Goal: Complete application form: Complete application form

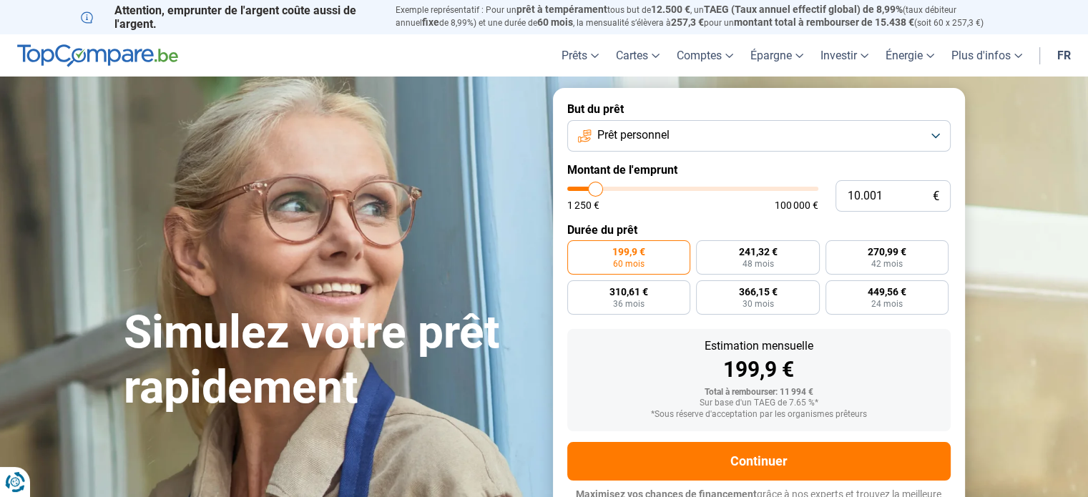
click at [932, 137] on button "Prêt personnel" at bounding box center [758, 135] width 383 height 31
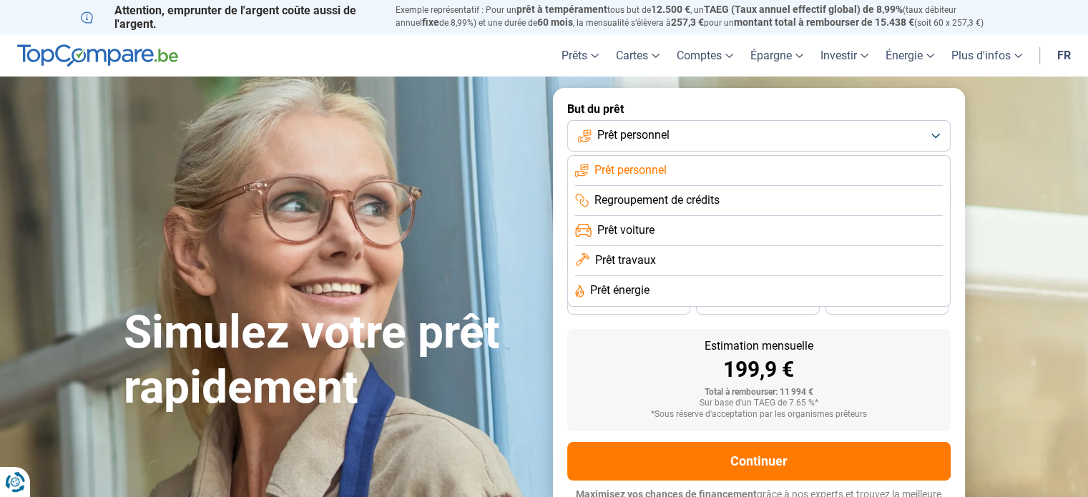
click at [633, 168] on span "Prêt personnel" at bounding box center [631, 170] width 72 height 16
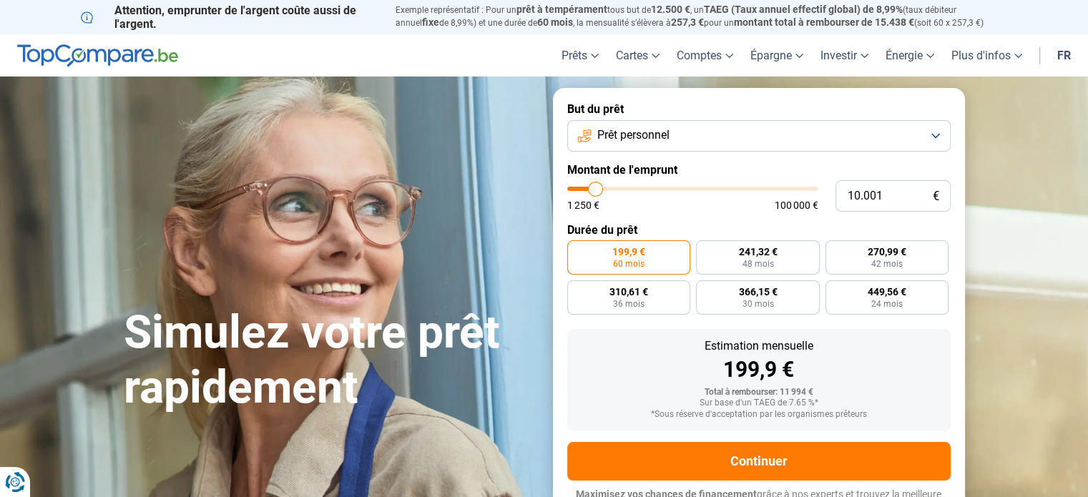
type input "10.750"
type input "10750"
type input "11.250"
type input "11250"
type input "11.500"
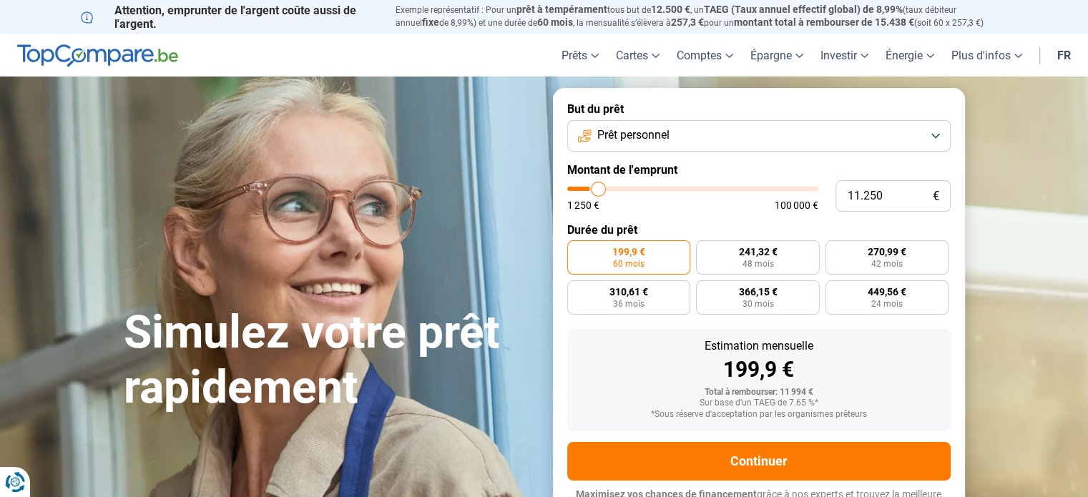
type input "11500"
type input "12.000"
type input "12000"
type input "12.500"
type input "12500"
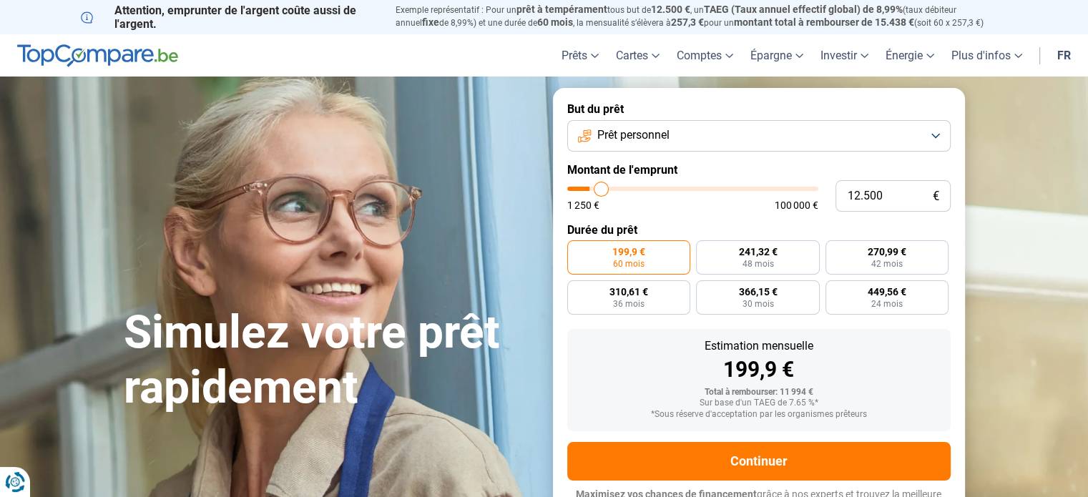
type input "13.000"
type input "13000"
type input "14.000"
type input "14000"
type input "14.500"
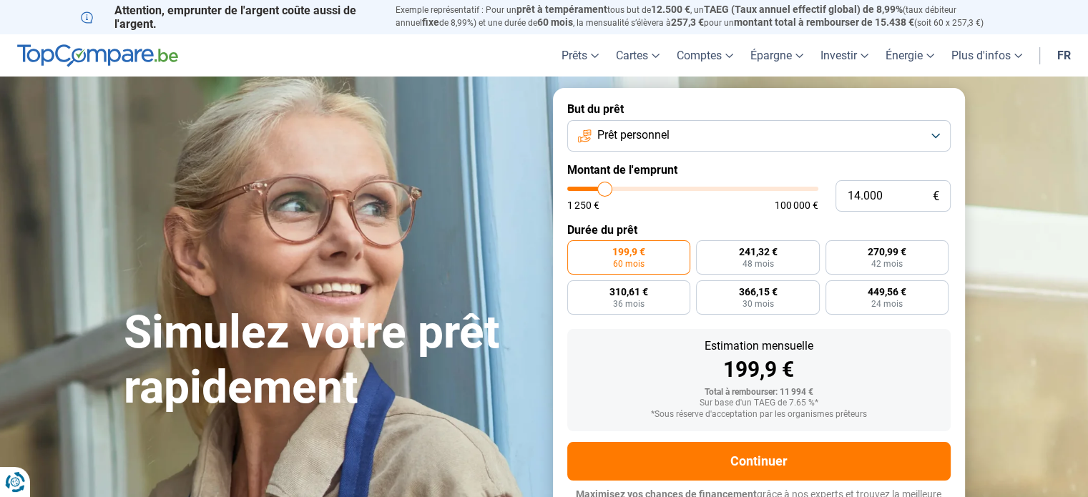
type input "14500"
type input "15.000"
type input "15000"
type input "15.250"
type input "15250"
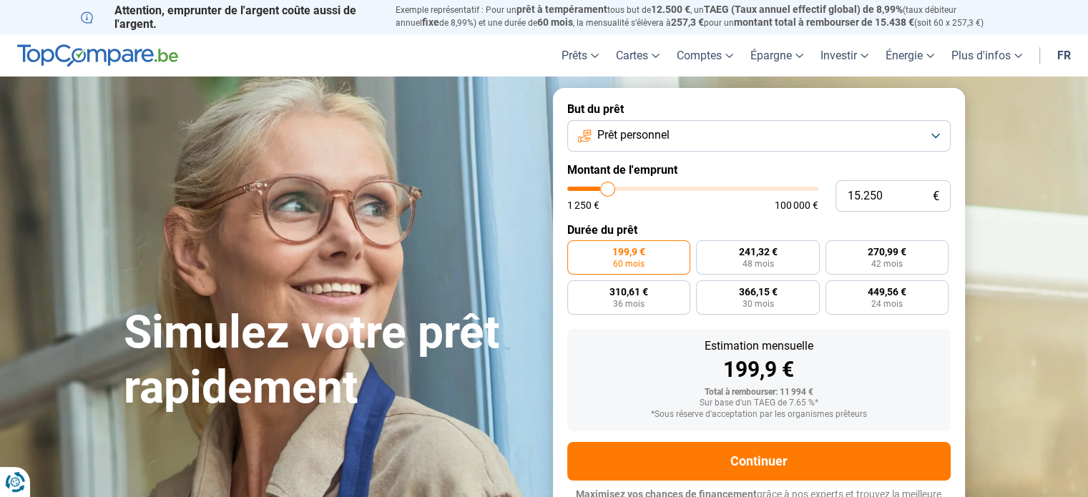
type input "15.750"
type input "15750"
type input "16.000"
type input "16000"
type input "16.500"
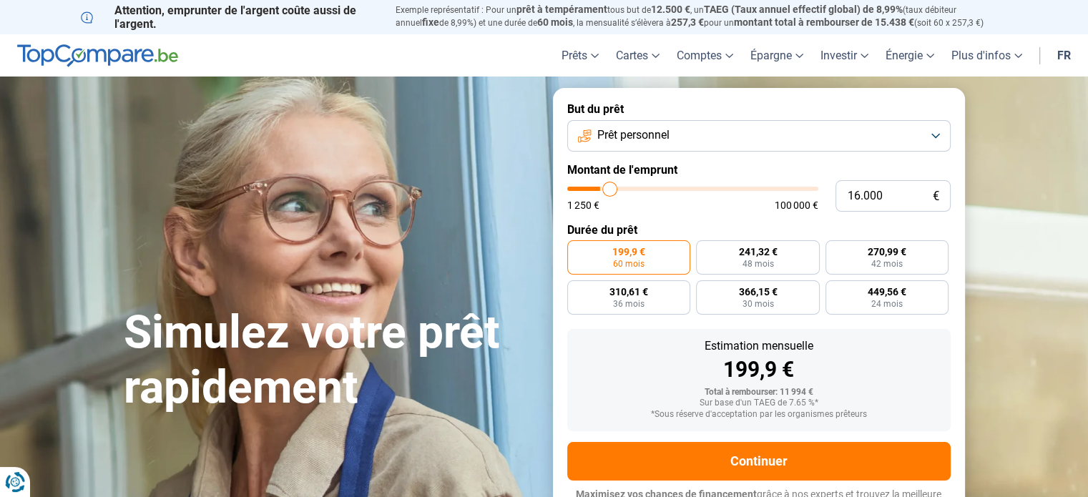
type input "16500"
type input "16.750"
type input "16750"
type input "17.000"
type input "17000"
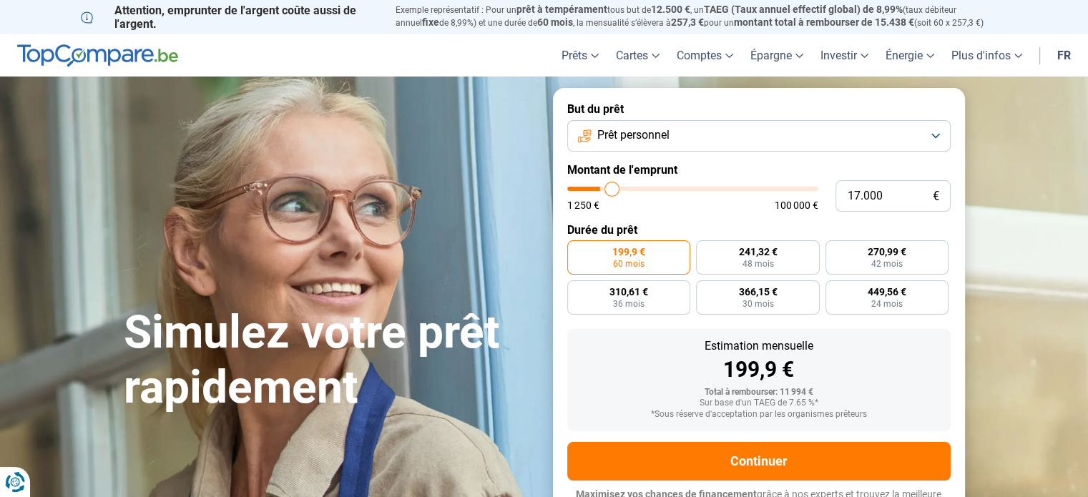
type input "17.250"
type input "17250"
type input "17.500"
type input "17500"
type input "18.000"
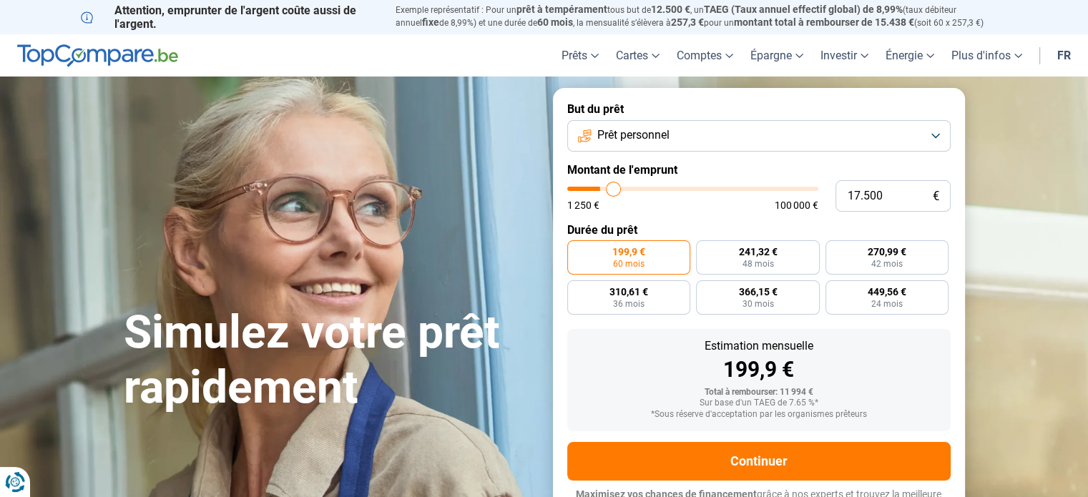
type input "18000"
type input "18.250"
type input "18250"
type input "18.500"
type input "18500"
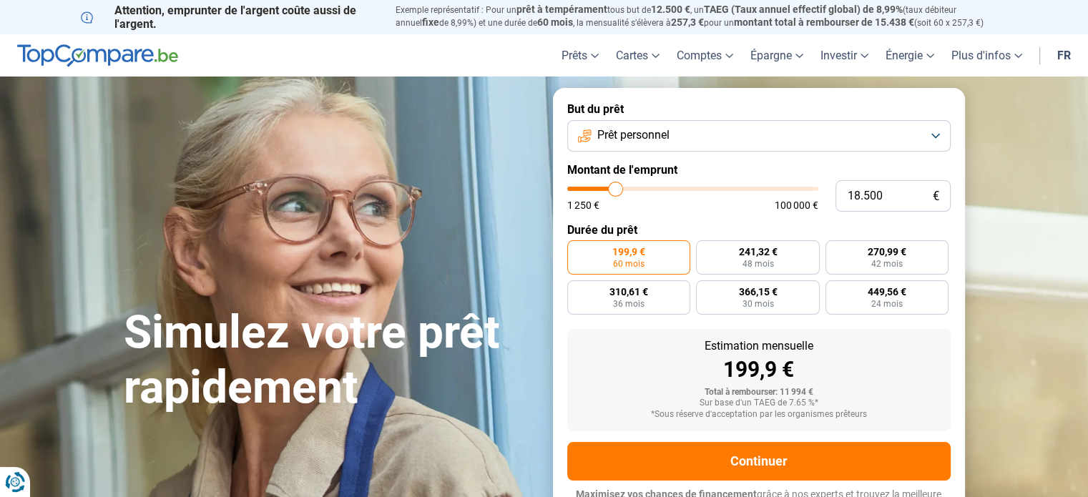
type input "18.750"
type input "18750"
type input "19.000"
type input "19000"
type input "19.500"
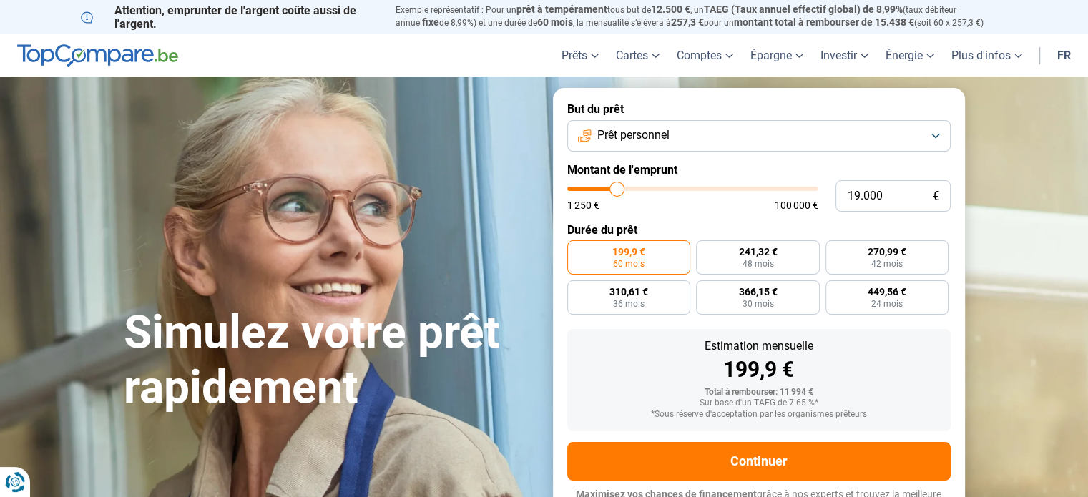
type input "19500"
type input "19.750"
type input "19750"
type input "20.000"
type input "20000"
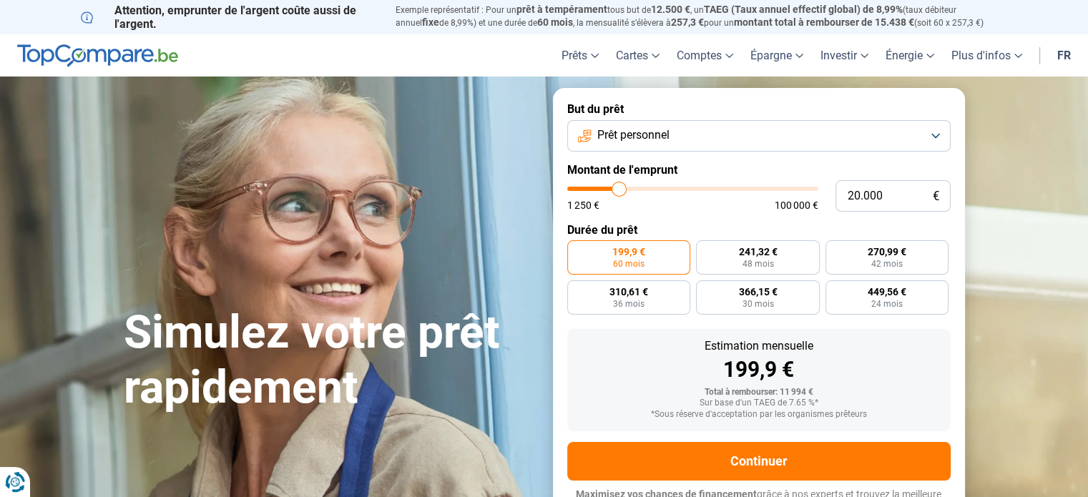
type input "20.250"
type input "20250"
type input "20.500"
type input "20500"
type input "20.750"
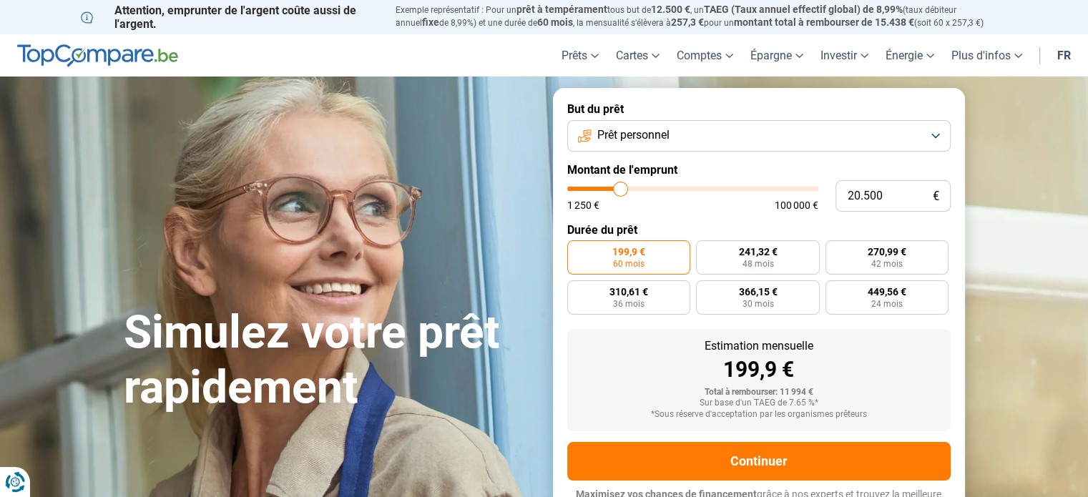
type input "20750"
type input "21.000"
type input "21000"
type input "21.250"
type input "21250"
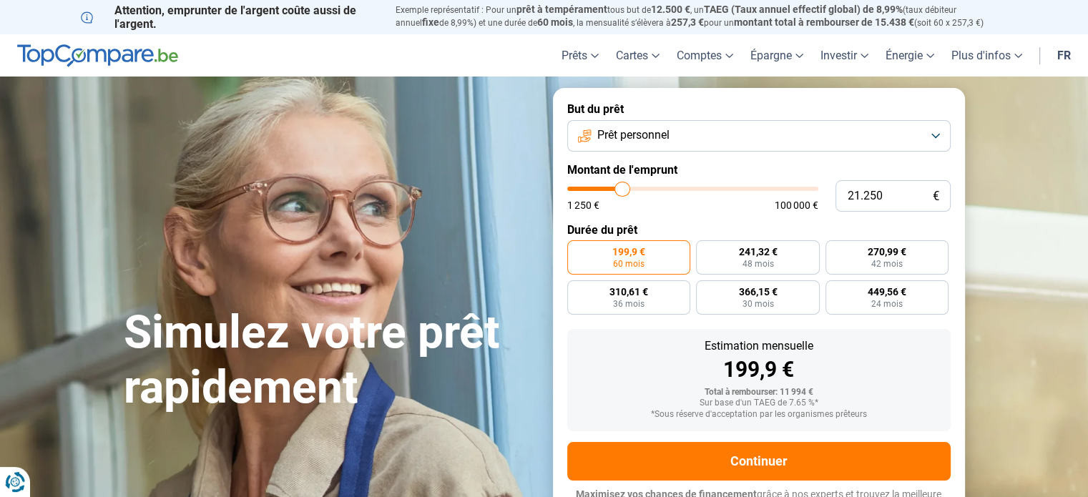
type input "21.500"
type input "21500"
type input "21.750"
type input "21750"
type input "22.000"
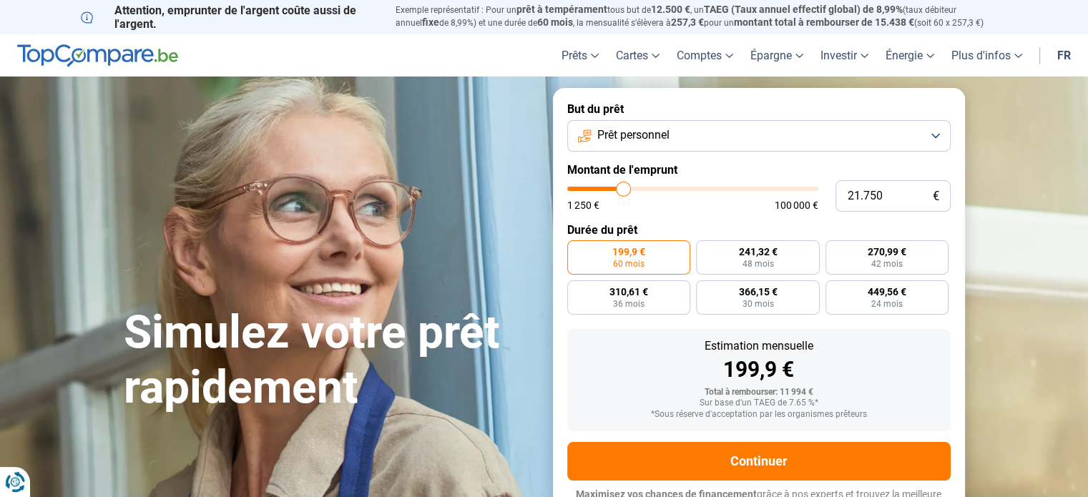
type input "22000"
type input "22.250"
type input "22250"
type input "22.500"
type input "22500"
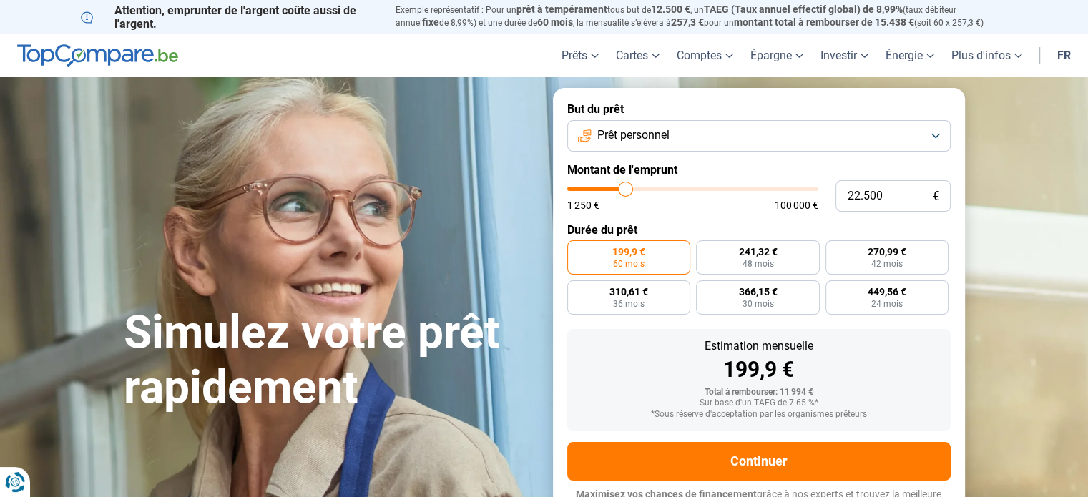
type input "22.750"
type input "22750"
type input "23.000"
type input "23000"
type input "23.250"
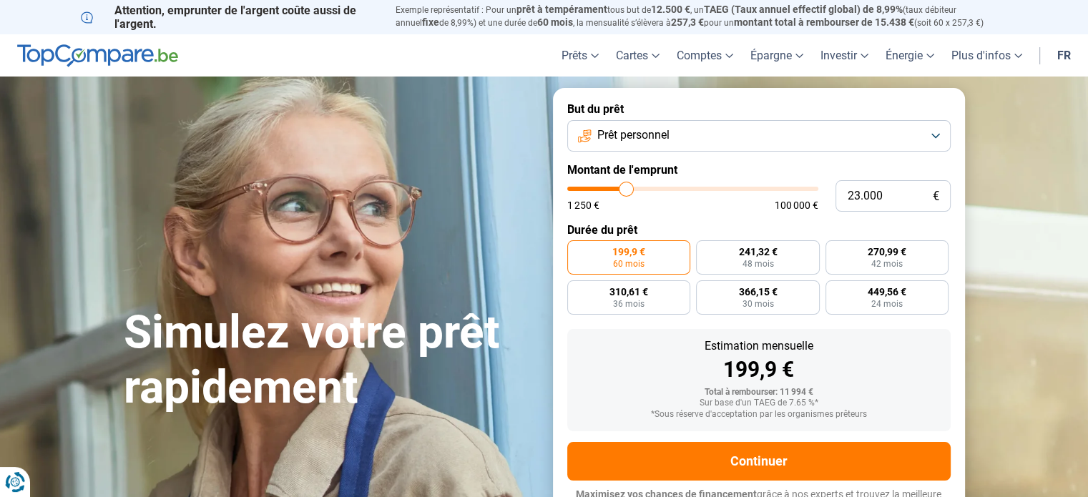
type input "23250"
type input "23.500"
type input "23500"
type input "23.750"
type input "23750"
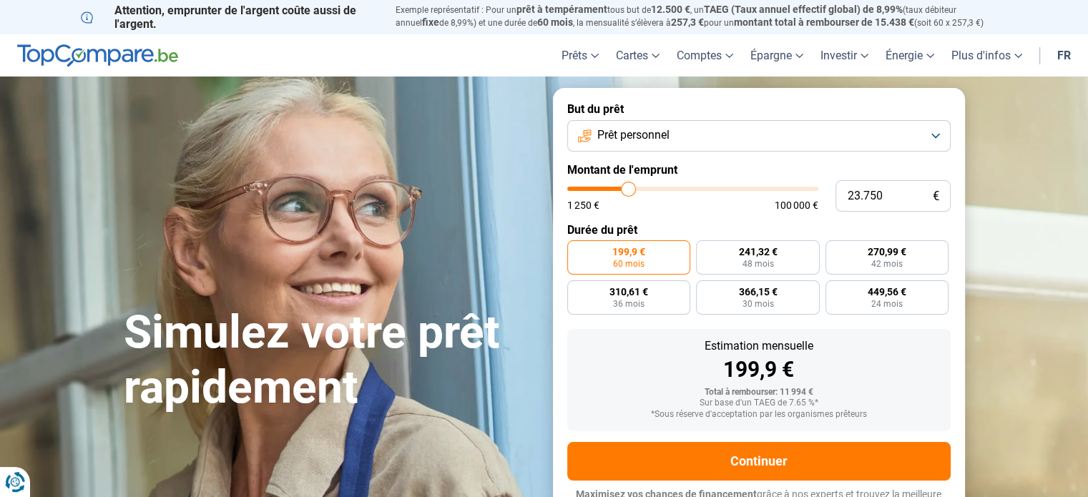
type input "24.000"
type input "24000"
type input "24.250"
type input "24250"
type input "24.500"
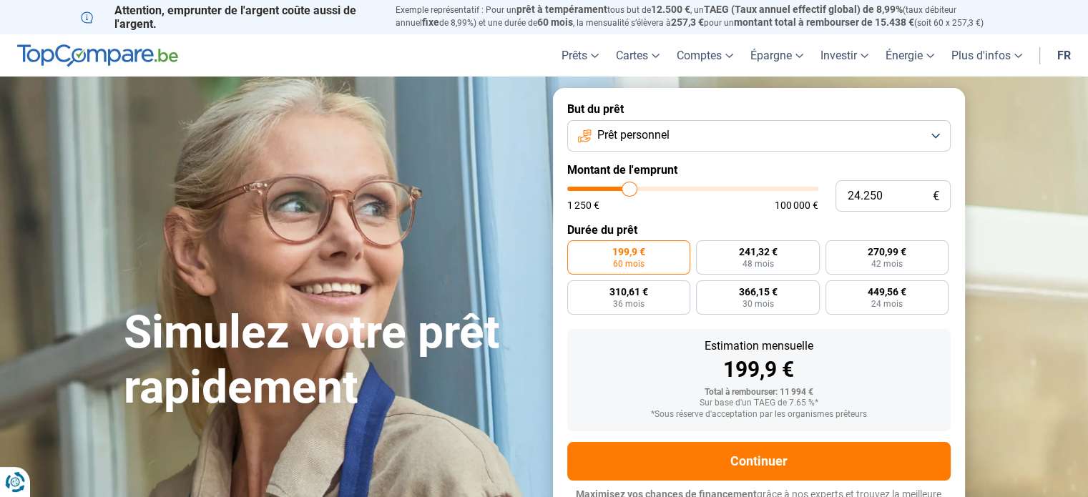
type input "24500"
type input "24.750"
type input "24750"
type input "25.000"
type input "25000"
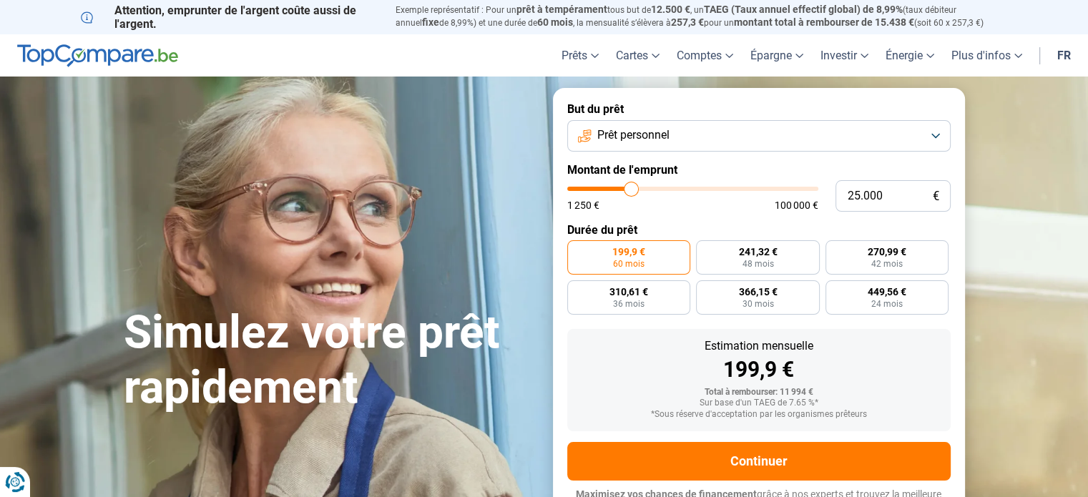
type input "25.250"
type input "25250"
type input "25.500"
type input "25500"
type input "25.750"
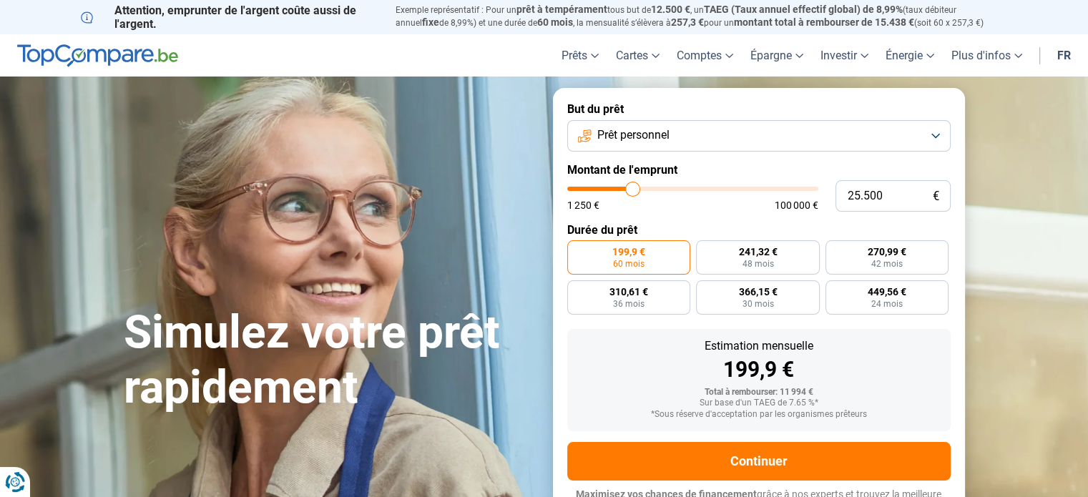
type input "25750"
type input "26.000"
type input "26000"
type input "26.250"
type input "26250"
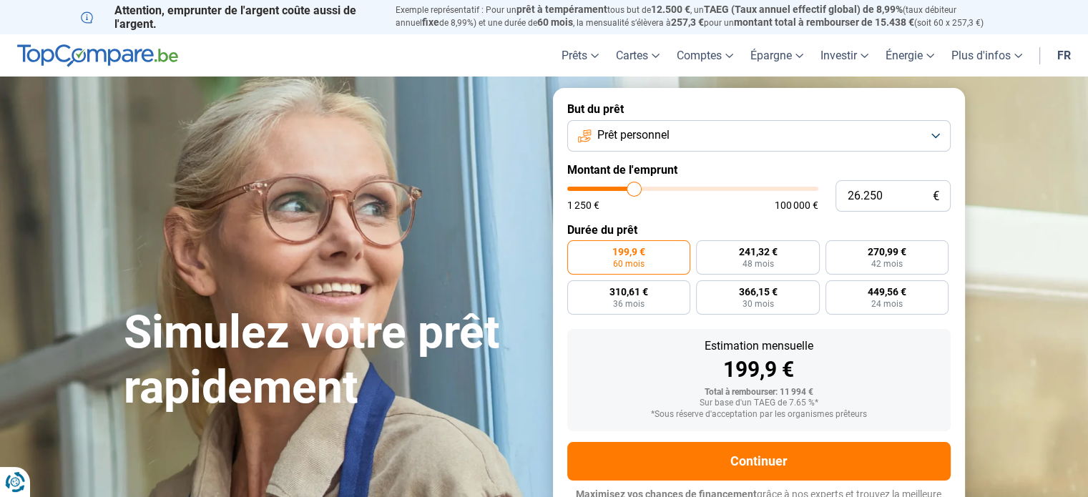
type input "26.500"
type input "26500"
type input "26.750"
type input "26750"
type input "27.000"
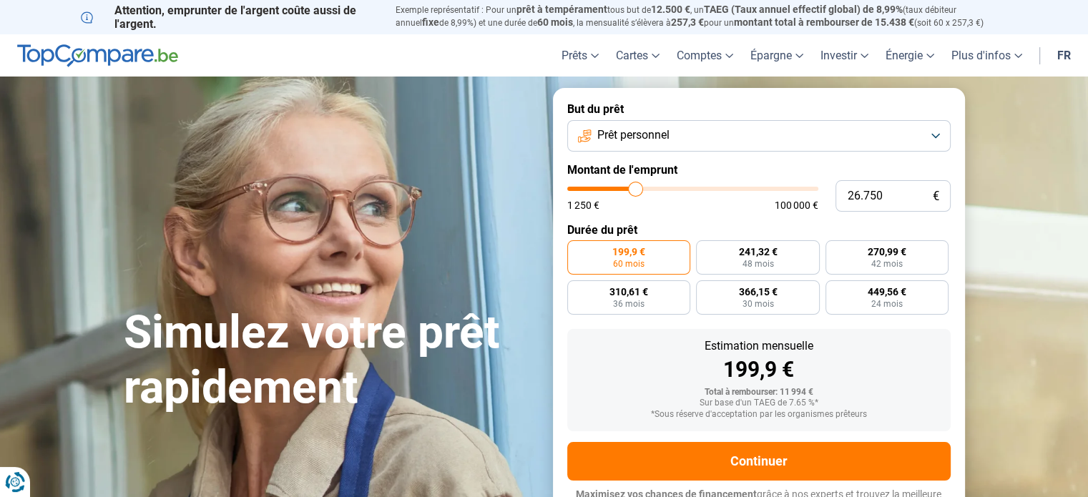
type input "27000"
type input "27.250"
type input "27250"
type input "27.500"
type input "27500"
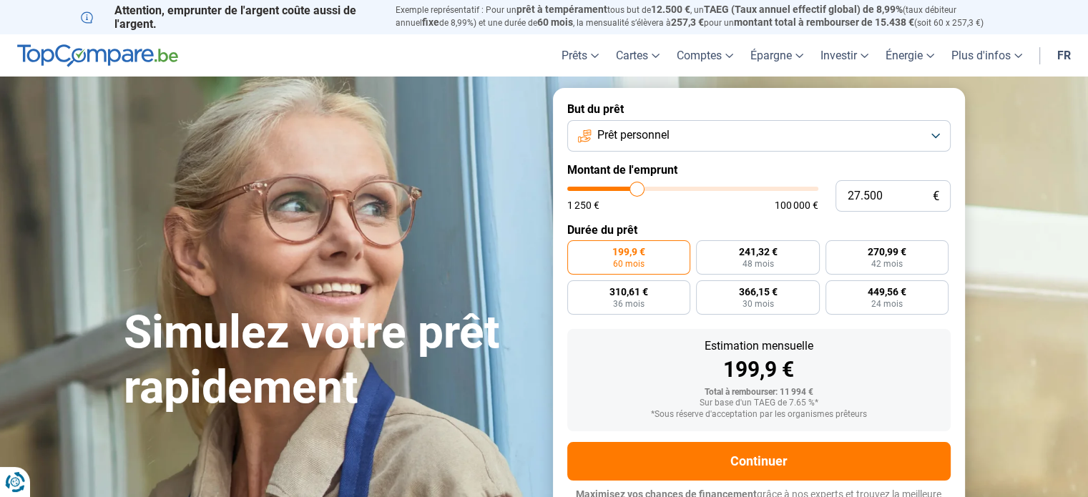
type input "27.750"
type input "27750"
type input "28.000"
type input "28000"
type input "28.250"
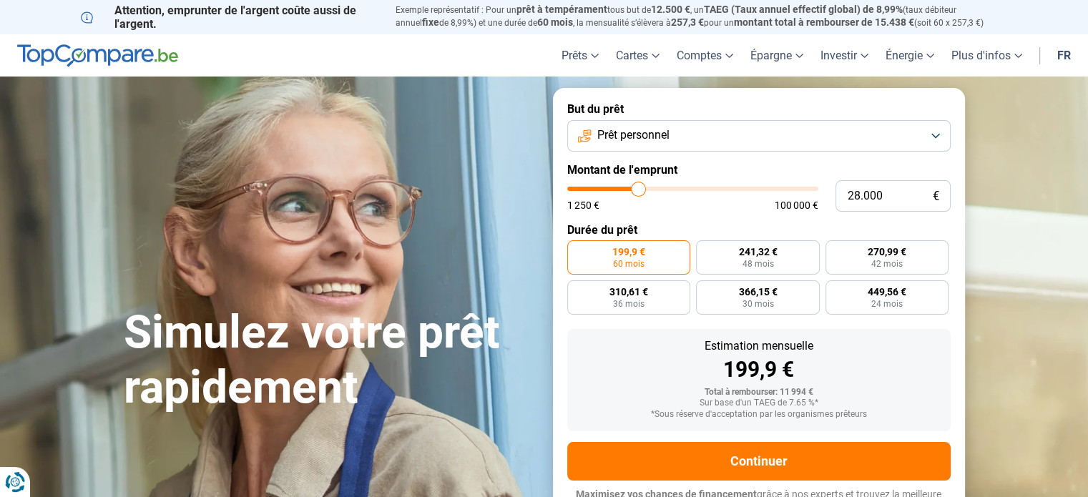
type input "28250"
type input "28.500"
type input "28500"
type input "28.750"
type input "28750"
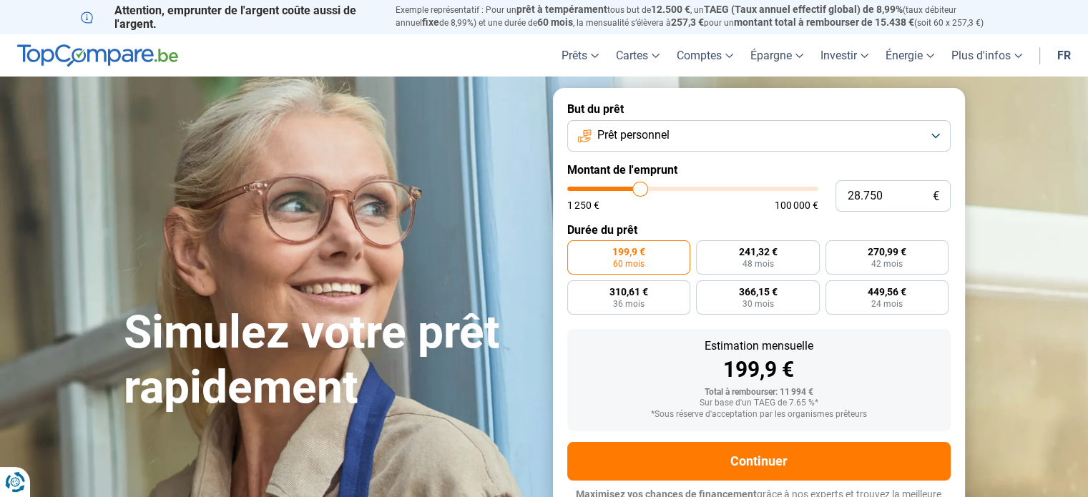
type input "29.000"
type input "29000"
type input "29.250"
type input "29250"
type input "29.500"
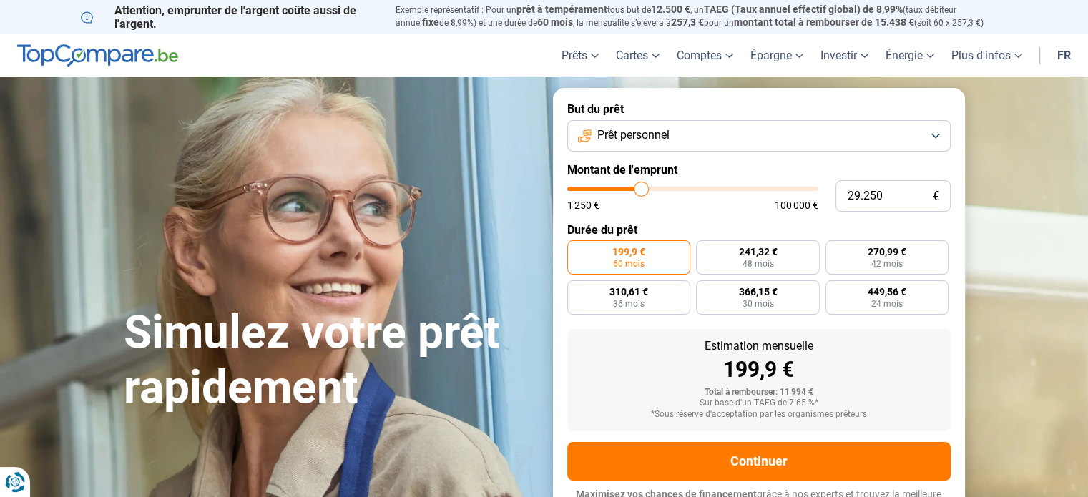
type input "29500"
type input "29.750"
type input "29750"
type input "30.000"
type input "30000"
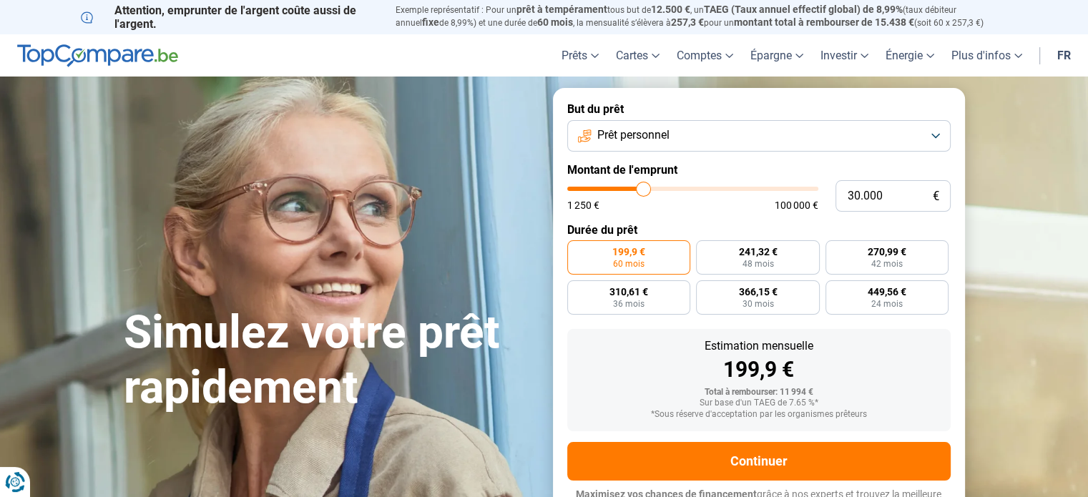
type input "30.250"
type input "30250"
type input "30.500"
type input "30500"
type input "30.250"
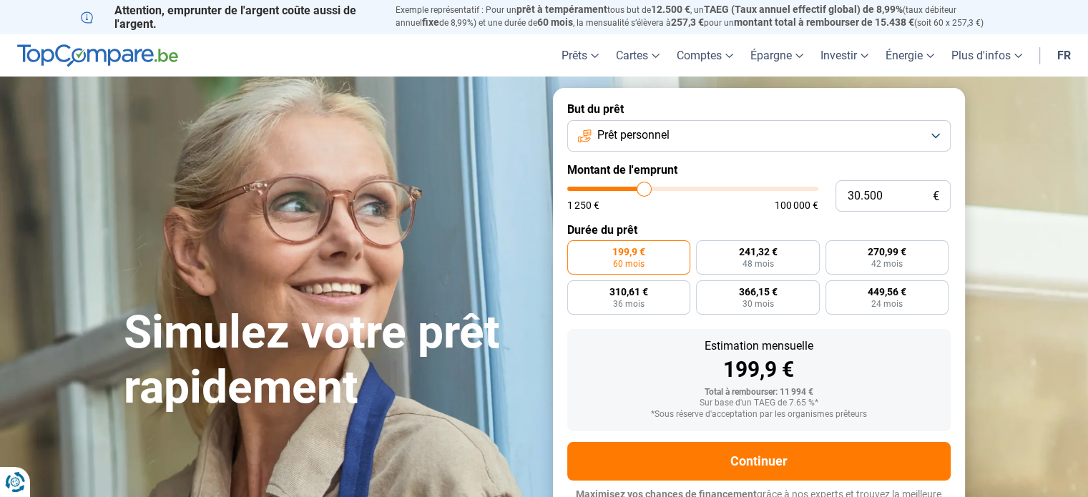
type input "30250"
type input "30.000"
type input "30000"
type input "29.500"
type input "29500"
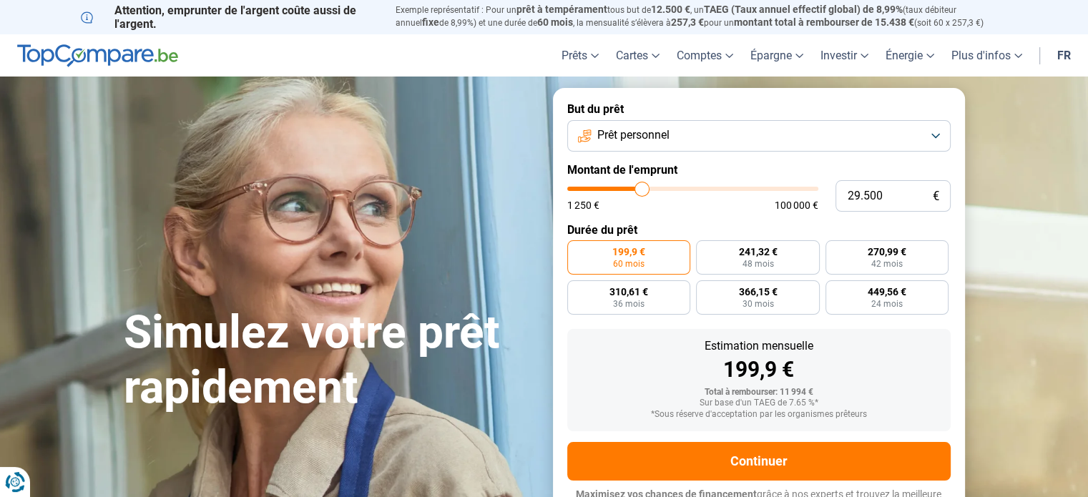
type input "29.250"
type input "29250"
type input "29.000"
type input "29000"
type input "28.750"
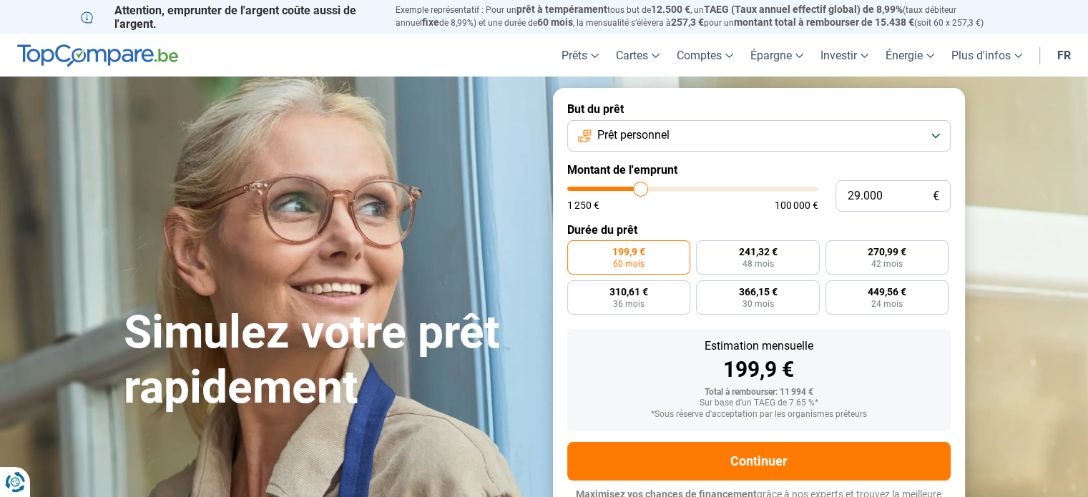
type input "28750"
type input "29.000"
type input "29000"
type input "29.250"
type input "29250"
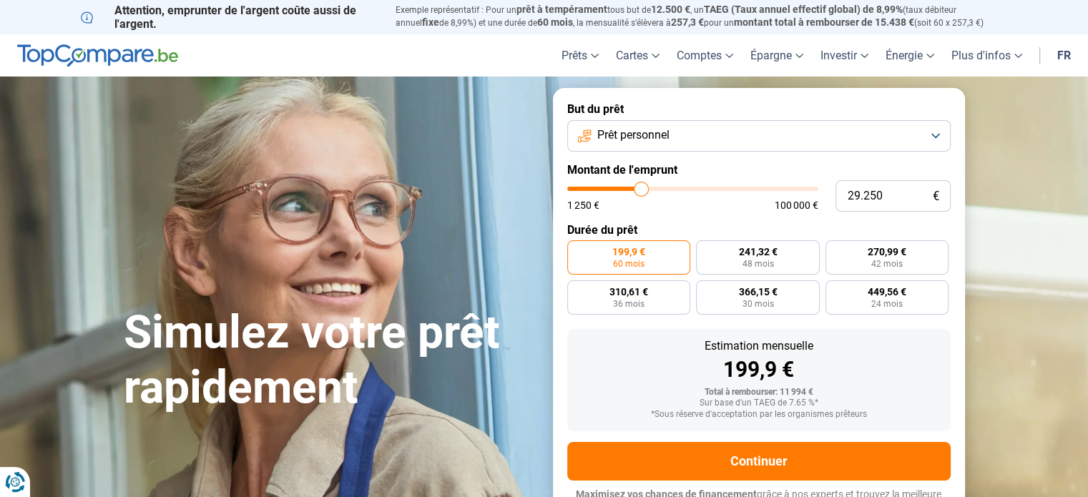
type input "29.750"
type input "29750"
type input "30.000"
type input "30000"
type input "30.250"
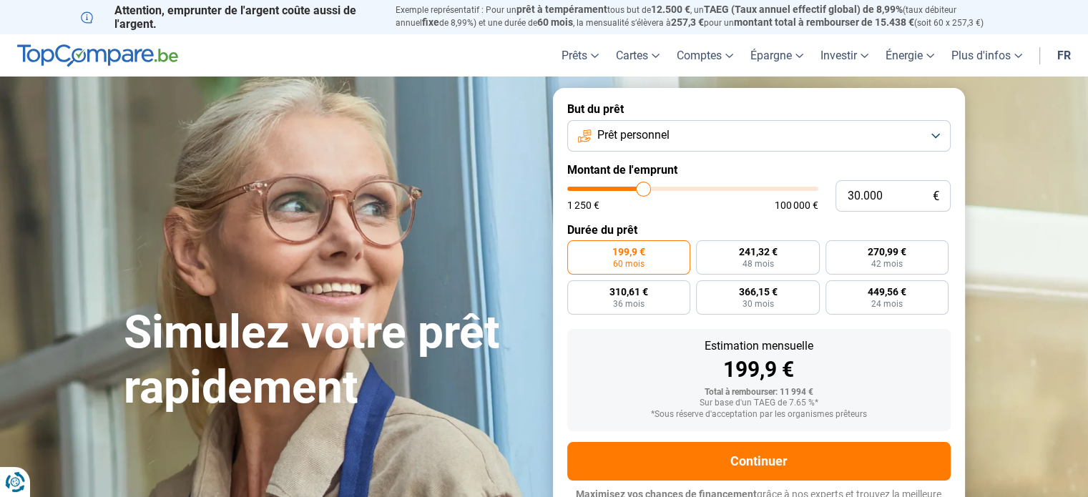
type input "30250"
type input "30.500"
type input "30500"
type input "30.250"
type input "30250"
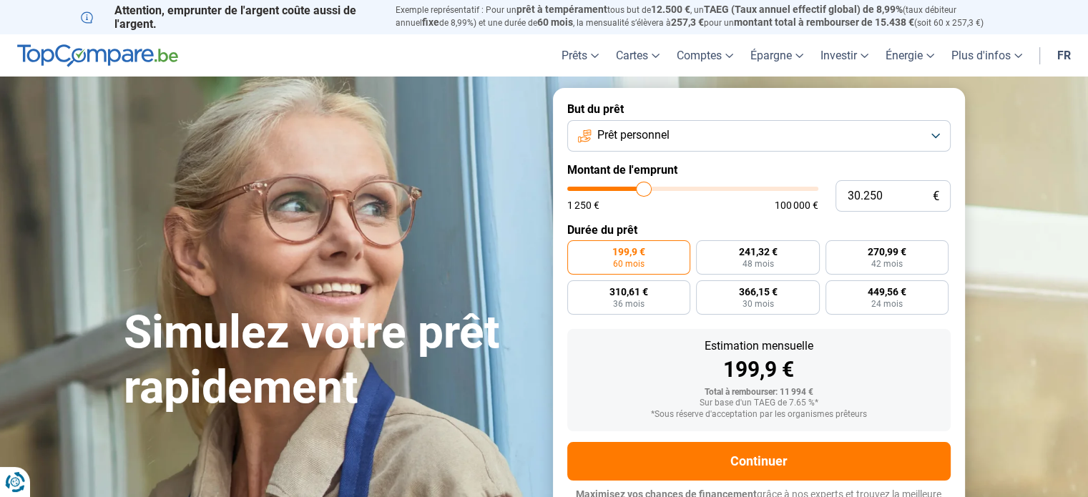
type input "30.000"
drag, startPoint x: 596, startPoint y: 186, endPoint x: 643, endPoint y: 193, distance: 47.8
type input "30000"
click at [643, 191] on input "range" at bounding box center [692, 189] width 251 height 4
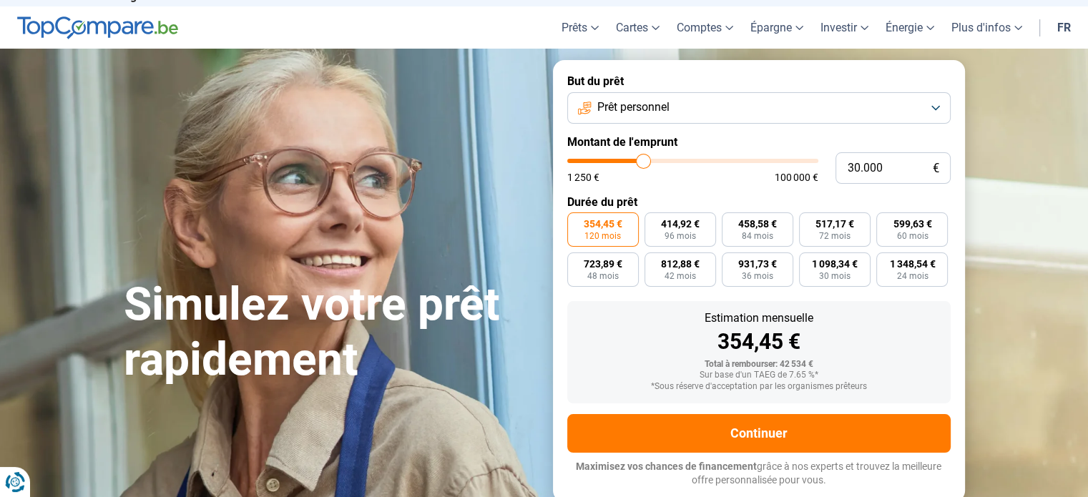
scroll to position [26, 0]
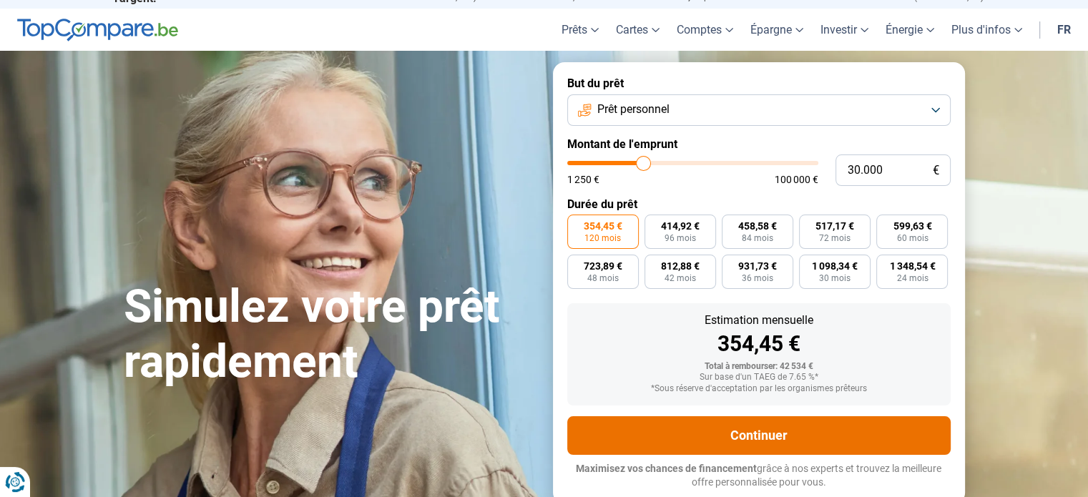
click at [922, 436] on button "Continuer" at bounding box center [758, 435] width 383 height 39
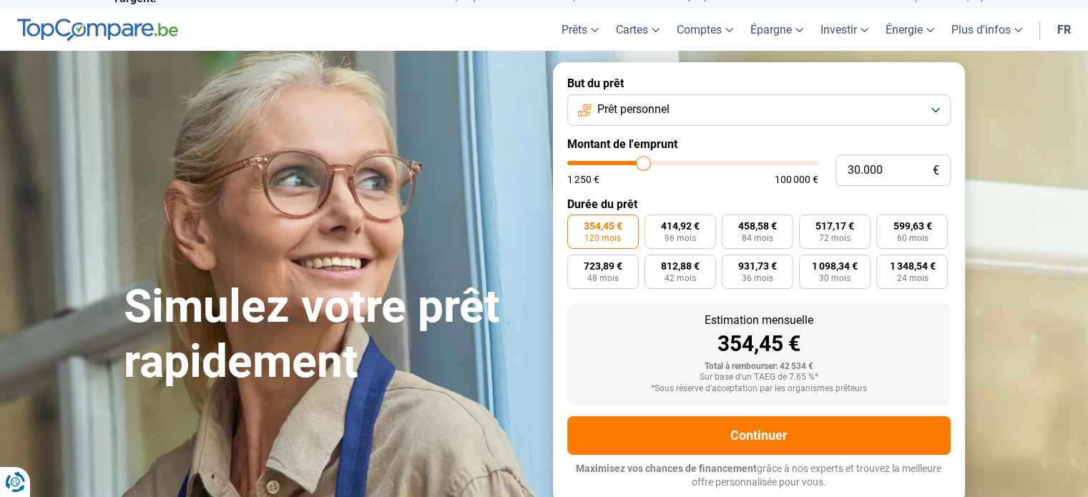
click at [637, 162] on input "range" at bounding box center [692, 163] width 251 height 4
click at [855, 167] on input "30.000" at bounding box center [893, 170] width 115 height 31
type input "0"
type input "1250"
type input "2"
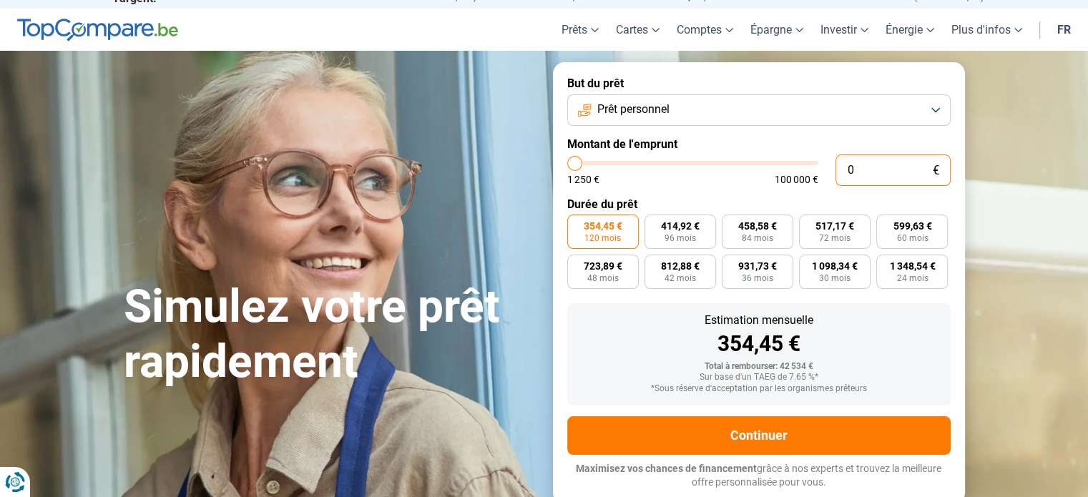
type input "1250"
type input "1.250"
type input "1250"
radio input "true"
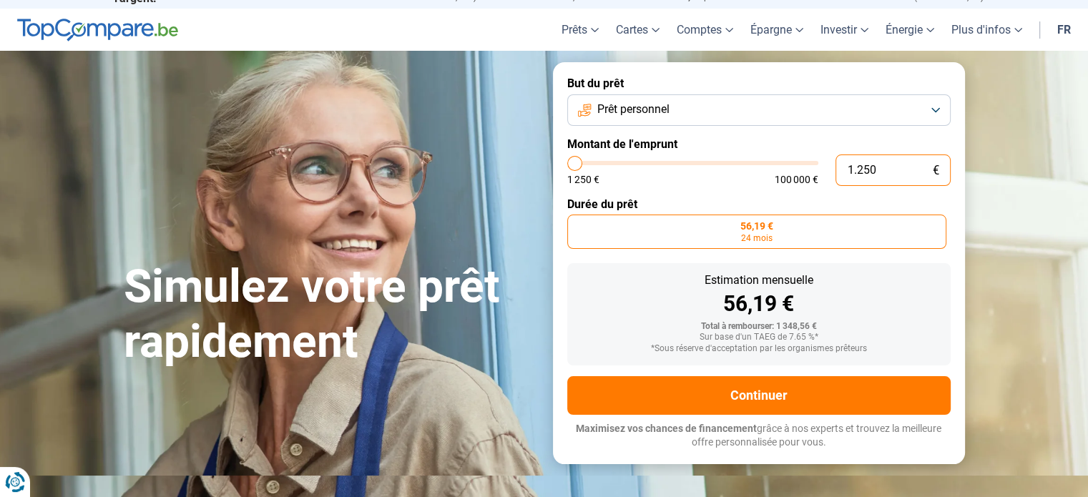
type input "12.500"
type input "12500"
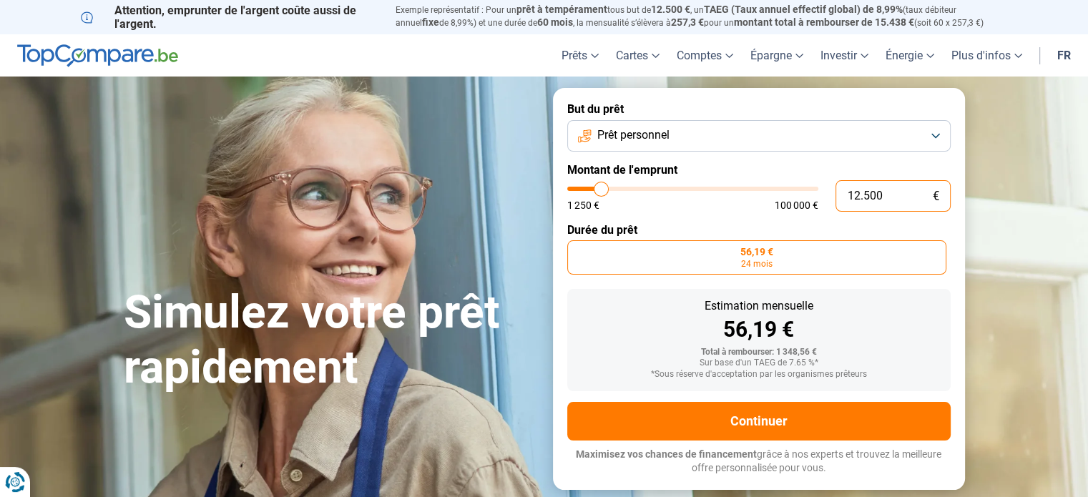
radio input "false"
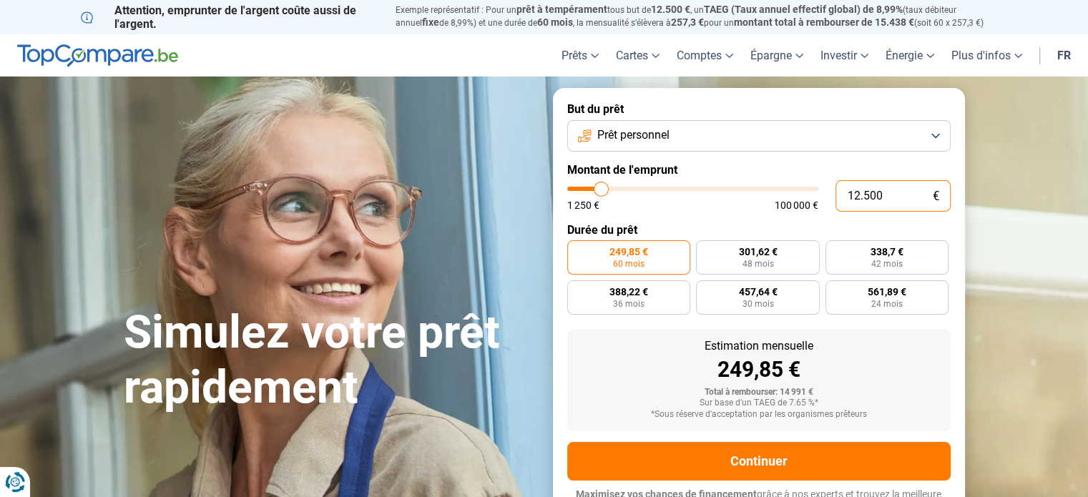
type input "1.250"
type input "1250"
type input "125"
type input "1250"
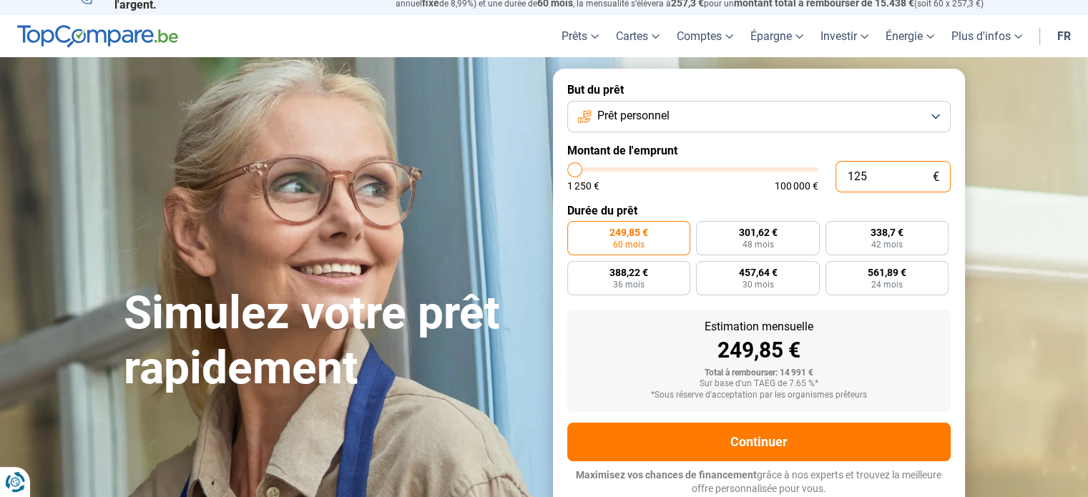
type input "12"
type input "1250"
type input "1"
type input "1250"
type input "0"
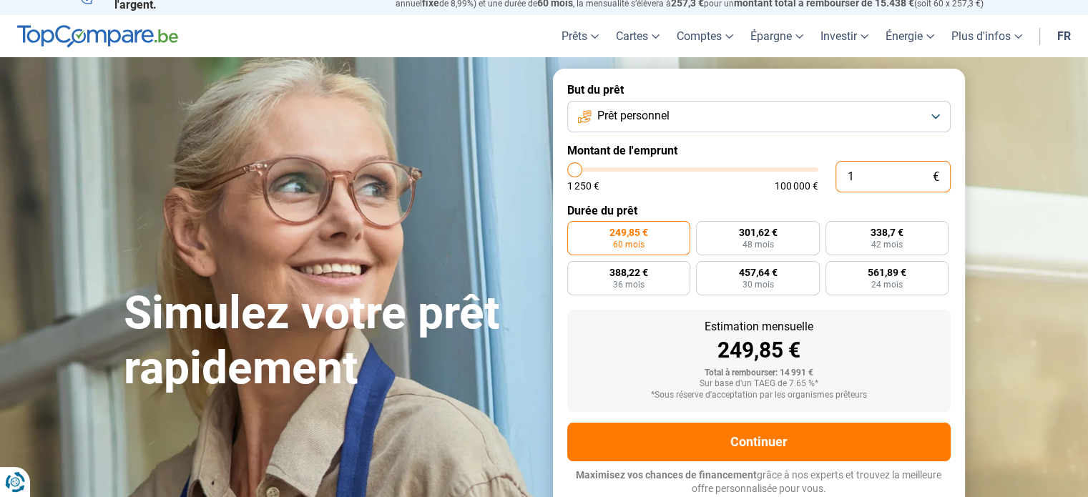
type input "1250"
type input "2"
type input "1250"
type input "20"
type input "1250"
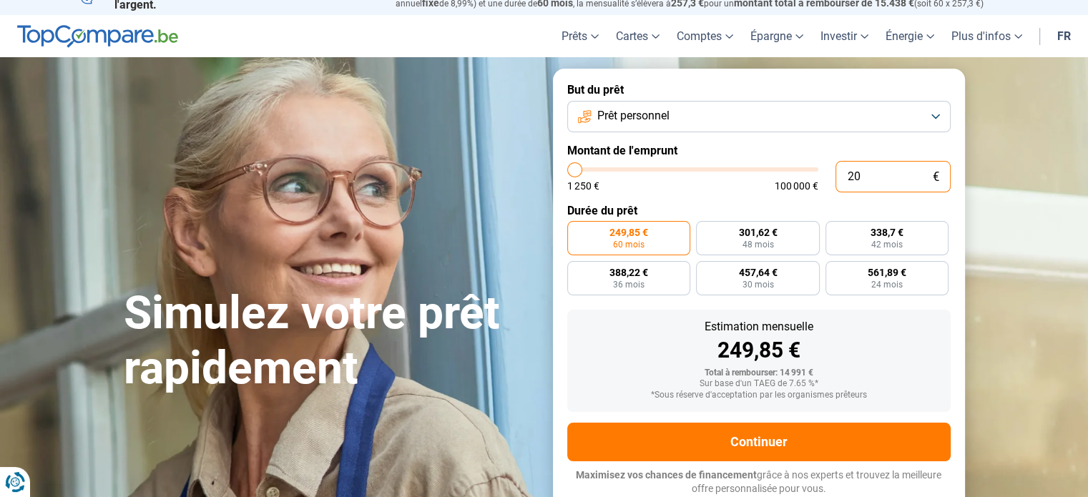
type input "200"
type input "1250"
type input "2.000"
type input "2000"
type input "20.000"
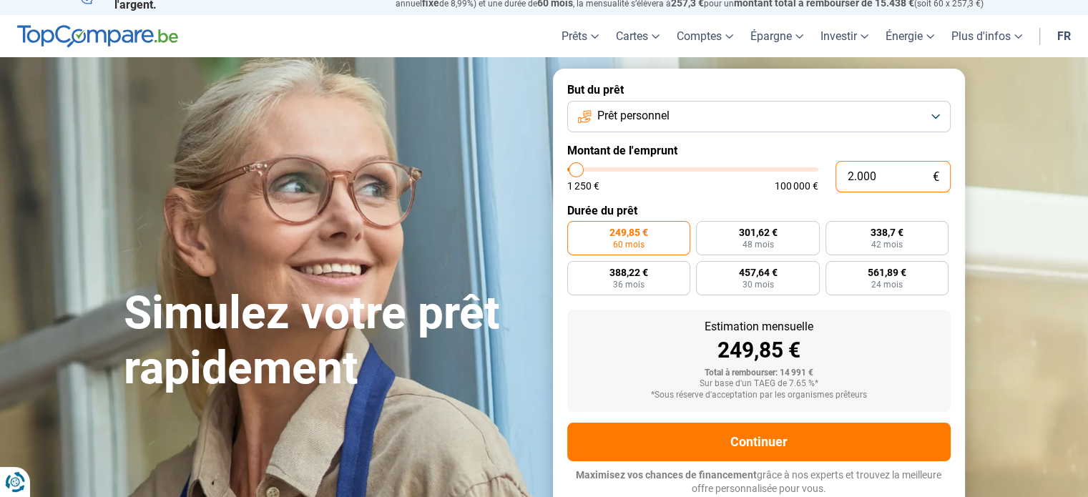
type input "20000"
radio input "false"
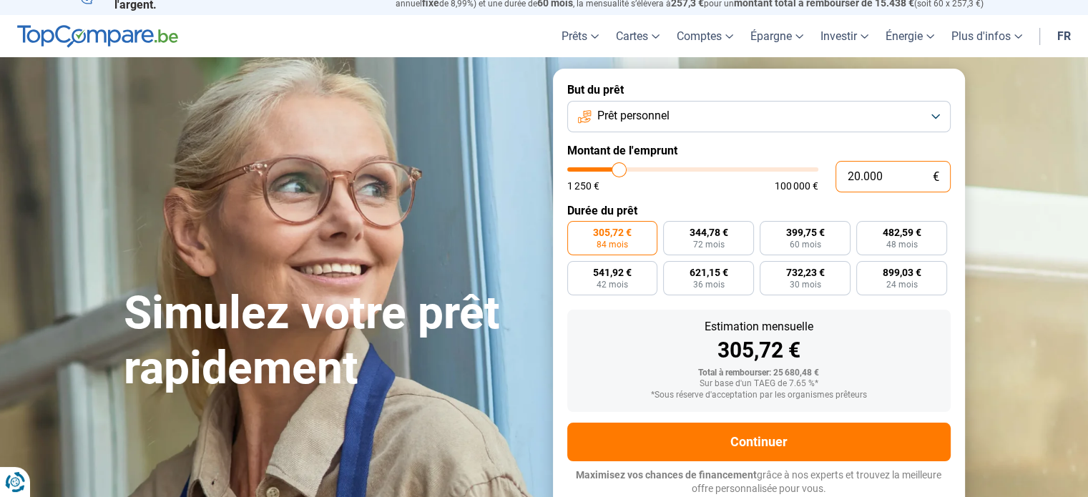
type input "20.000"
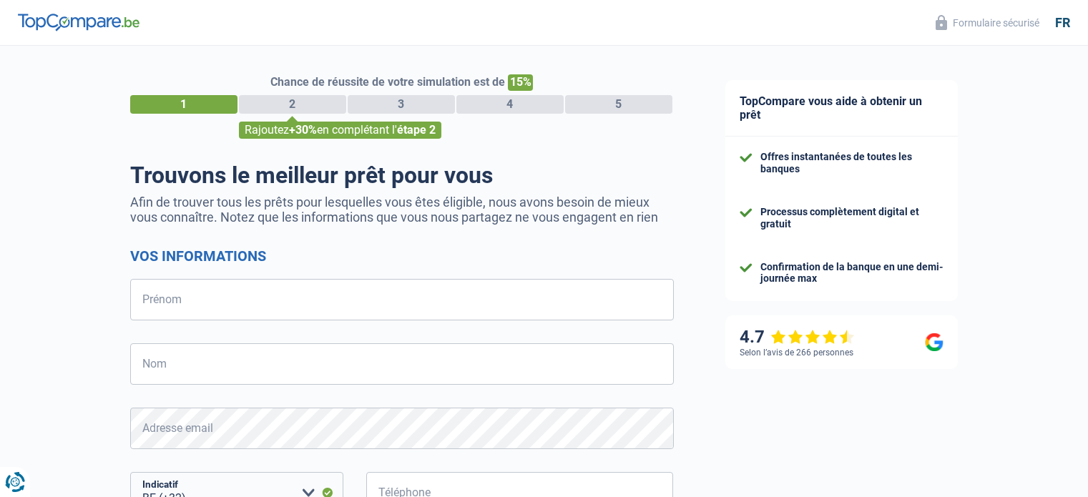
select select "32"
